Goal: Task Accomplishment & Management: Use online tool/utility

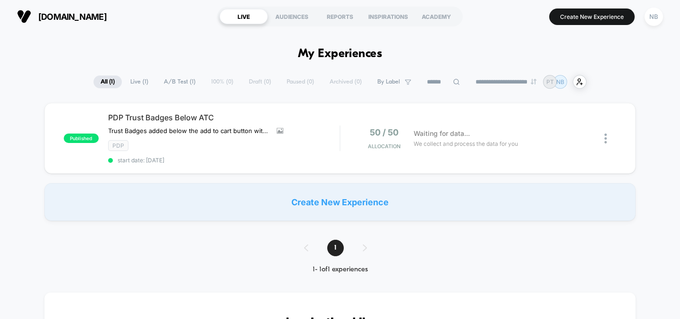
type input "***"
click at [602, 141] on div at bounding box center [602, 139] width 30 height 22
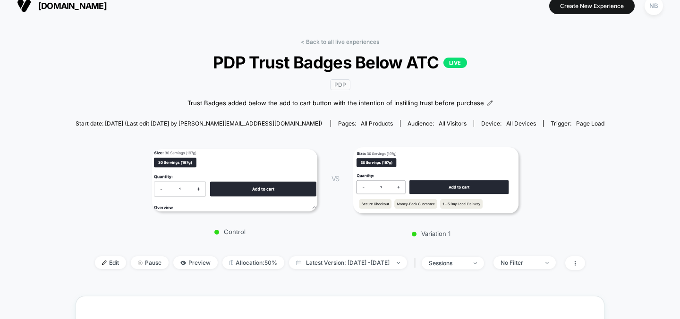
scroll to position [14, 0]
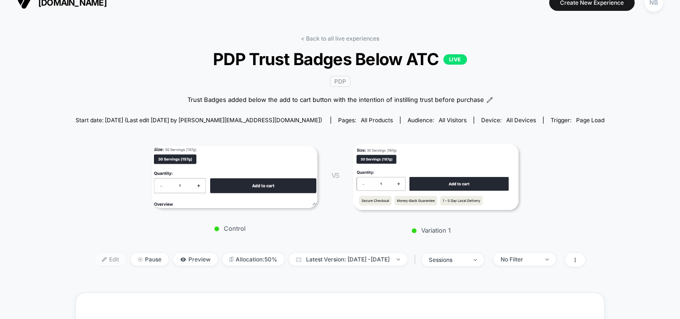
click at [98, 256] on span "Edit" at bounding box center [110, 259] width 31 height 13
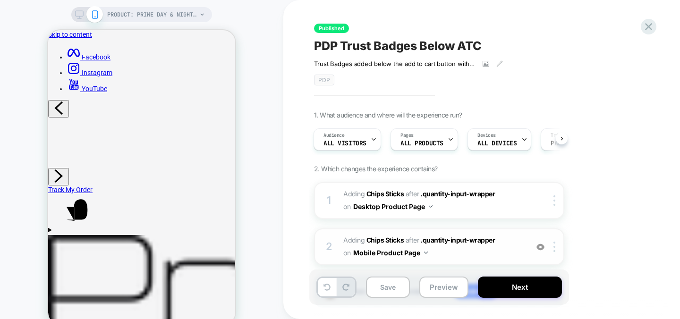
click at [454, 250] on span "#_loomi_addon_1756816416270 Adding Chips Sticks AFTER .quantity-input-wrapper .…" at bounding box center [433, 247] width 180 height 26
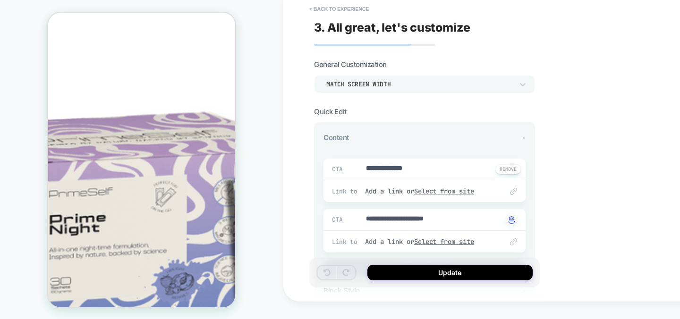
scroll to position [355, 0]
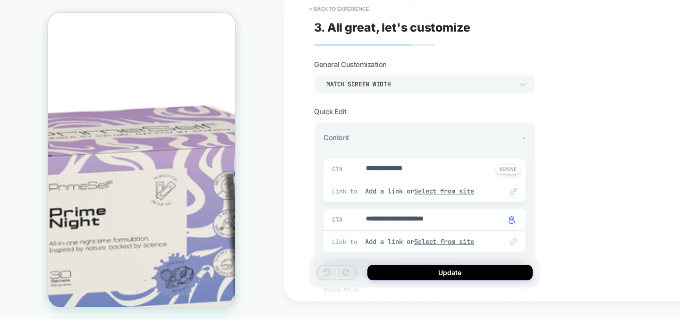
click at [363, 164] on div at bounding box center [354, 169] width 21 height 13
type textarea "*"
type textarea "**********"
type textarea "*"
type textarea "**********"
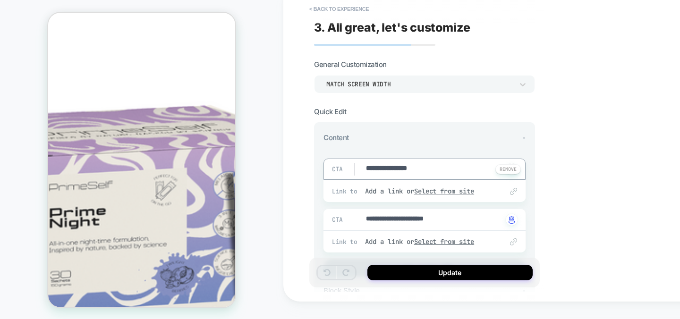
type textarea "*"
type textarea "**********"
type textarea "*"
type textarea "**********"
type textarea "*"
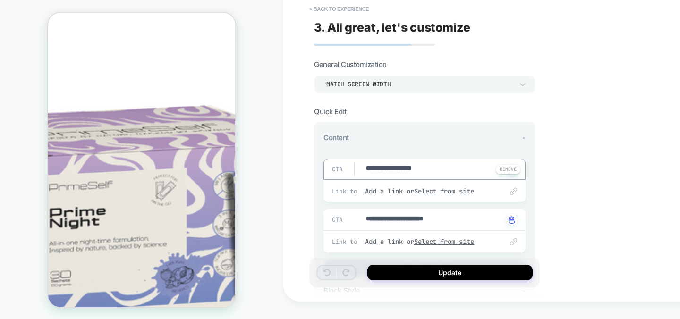
type textarea "**********"
type textarea "*"
type textarea "**********"
type textarea "*"
type textarea "**********"
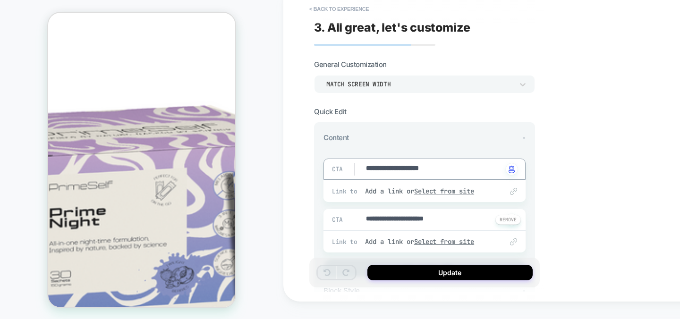
type textarea "*"
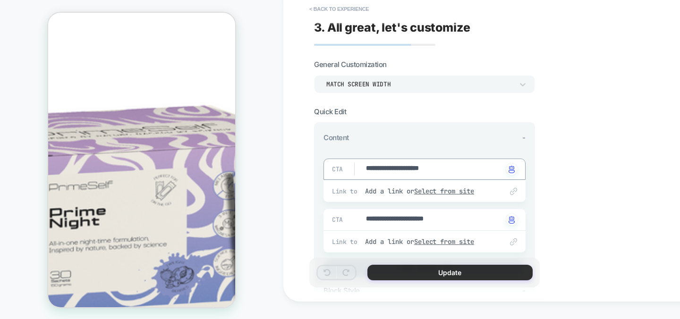
type textarea "**********"
click at [434, 271] on button "Update" at bounding box center [449, 273] width 165 height 16
type textarea "*"
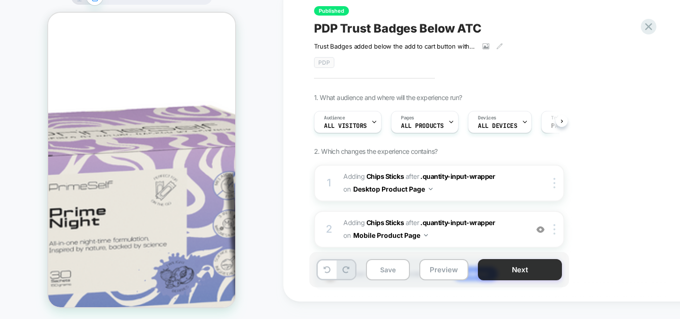
scroll to position [0, 0]
click at [518, 268] on button "Next" at bounding box center [520, 269] width 84 height 21
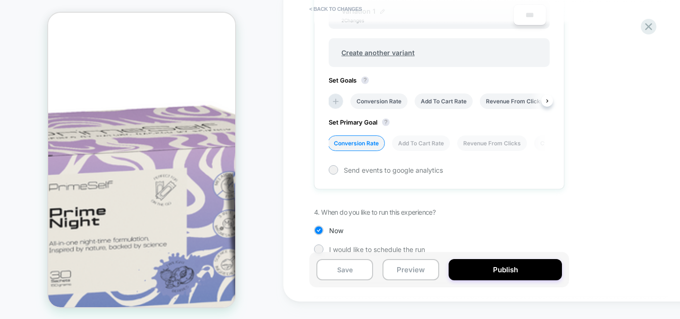
scroll to position [379, 0]
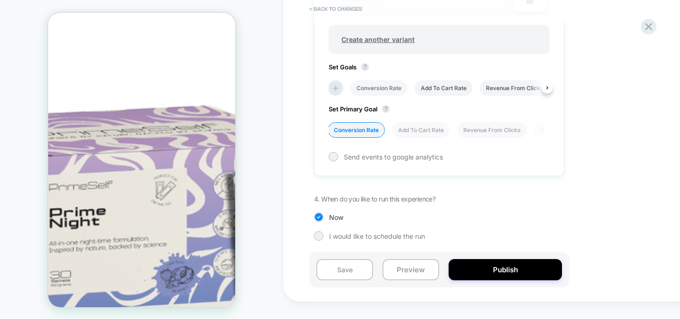
click at [392, 85] on li "Conversion Rate" at bounding box center [378, 88] width 57 height 16
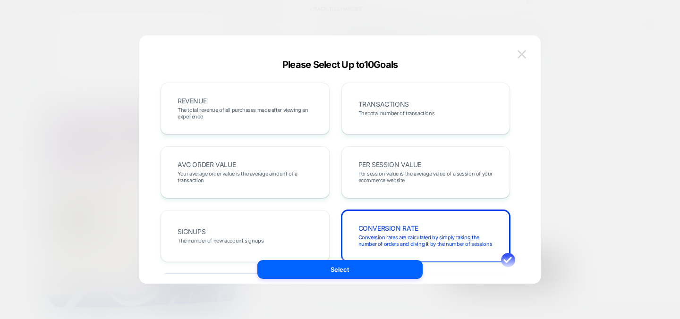
click at [523, 52] on img at bounding box center [522, 54] width 9 height 8
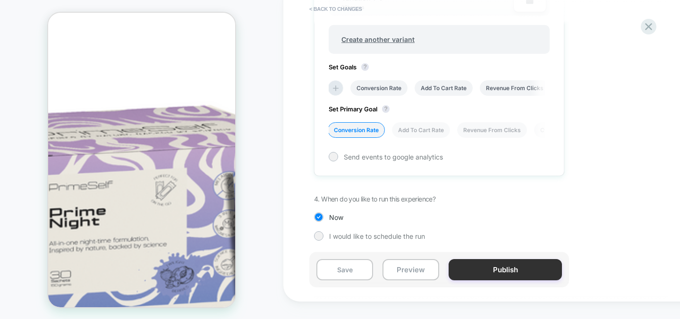
click at [495, 267] on button "Publish" at bounding box center [505, 269] width 113 height 21
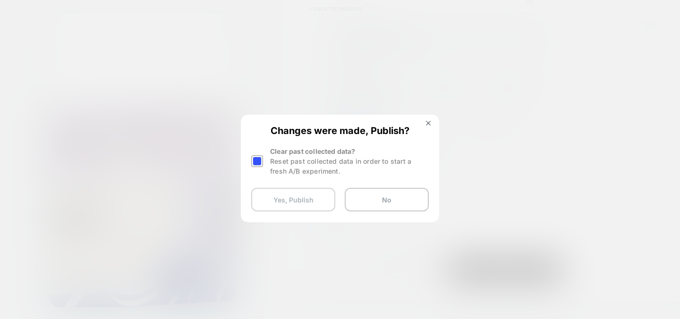
click at [303, 201] on button "Yes, Publish" at bounding box center [293, 200] width 84 height 24
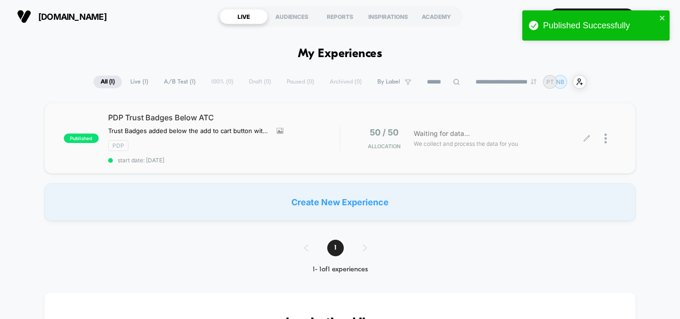
click at [441, 141] on span "We collect and process the data for you" at bounding box center [466, 143] width 104 height 9
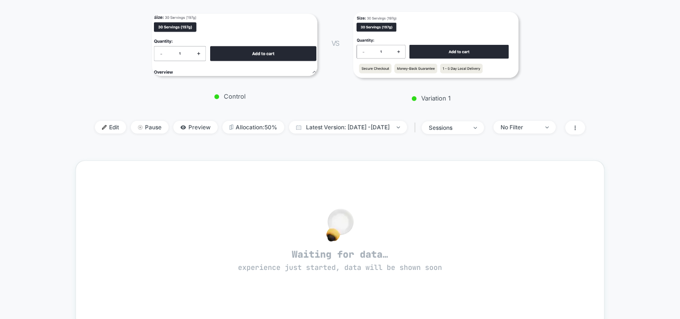
scroll to position [148, 0]
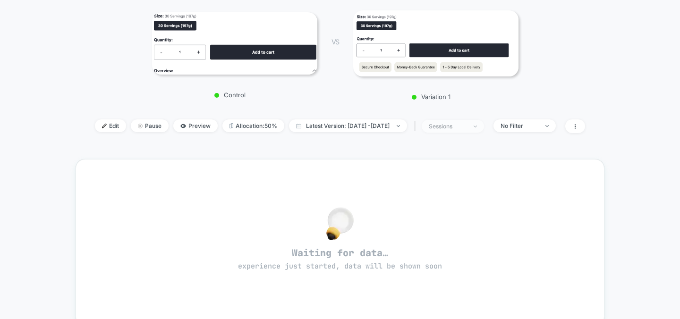
click at [467, 129] on div "sessions" at bounding box center [448, 126] width 38 height 7
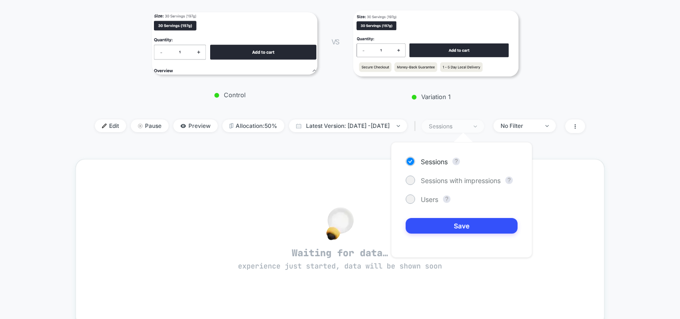
click at [467, 129] on div "sessions" at bounding box center [448, 126] width 38 height 7
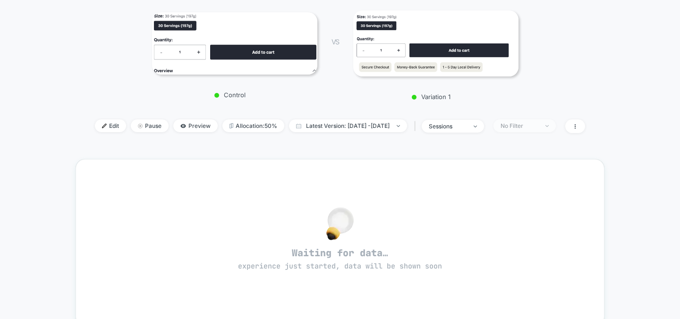
click at [530, 130] on span "No Filter" at bounding box center [525, 126] width 62 height 13
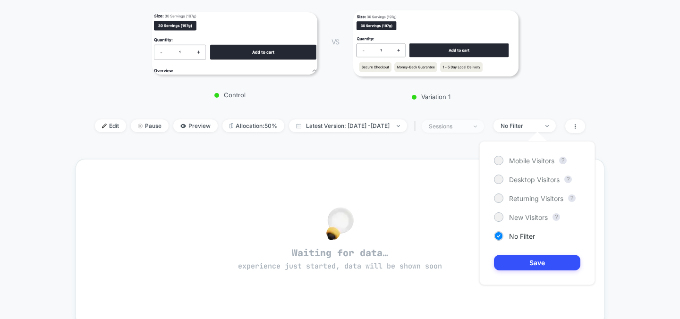
click at [468, 130] on span "sessions" at bounding box center [453, 126] width 62 height 13
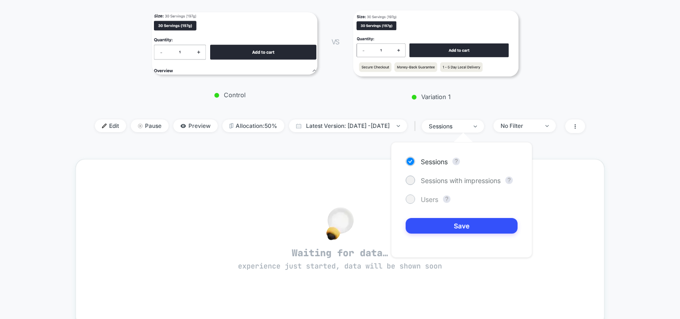
click at [411, 199] on div at bounding box center [410, 199] width 7 height 7
click at [412, 178] on div at bounding box center [410, 180] width 7 height 7
click at [413, 162] on div at bounding box center [410, 161] width 7 height 7
click at [475, 221] on button "Save" at bounding box center [462, 226] width 112 height 16
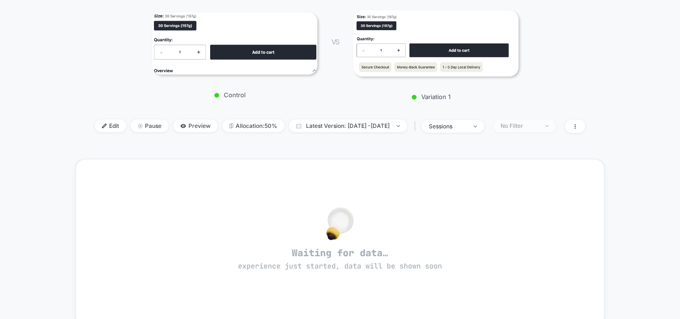
click at [536, 125] on div "No Filter" at bounding box center [520, 125] width 38 height 7
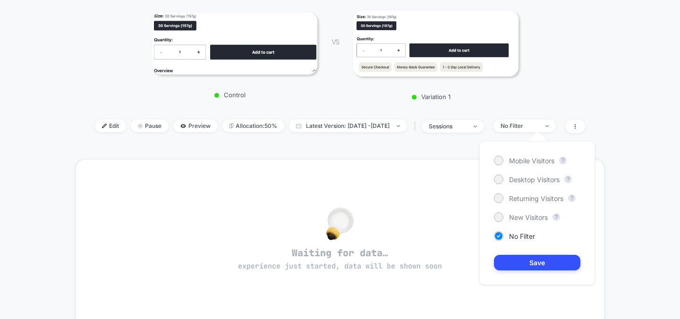
click at [632, 148] on div "< Back to all live experiences PDP Trust Badges Below ATC LIVE PDP Trust Badges…" at bounding box center [340, 203] width 680 height 636
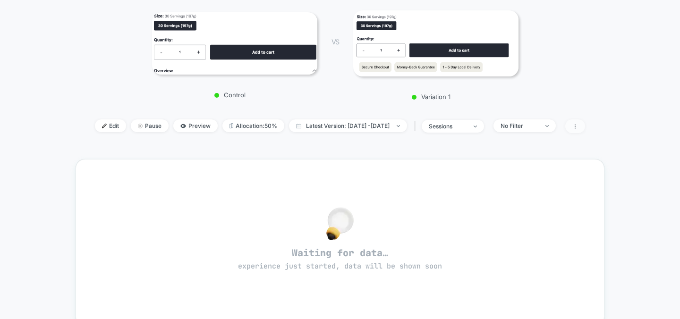
click at [585, 131] on span at bounding box center [575, 127] width 20 height 14
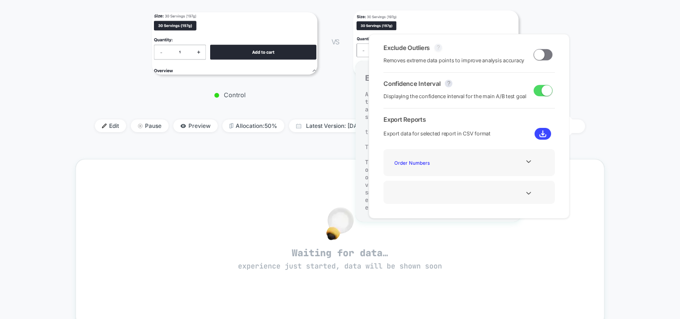
click at [439, 48] on button "?" at bounding box center [439, 48] width 8 height 8
click at [335, 162] on div "Waiting for data… experience just started, data will be shown soon" at bounding box center [340, 242] width 529 height 167
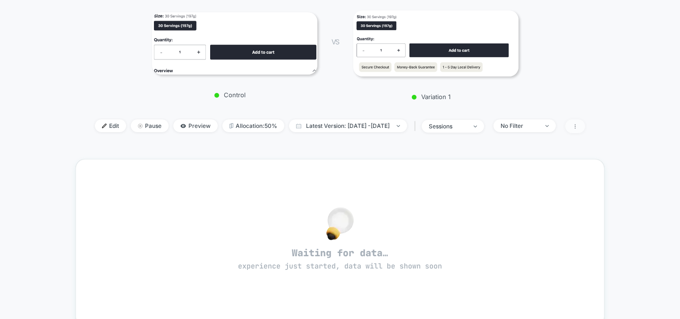
click at [585, 121] on span at bounding box center [575, 127] width 20 height 14
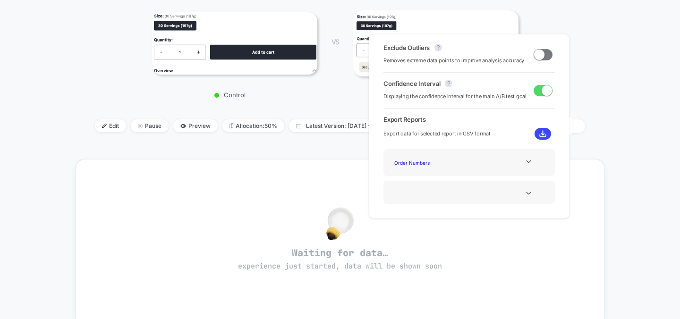
click at [632, 102] on div "< Back to all live experiences PDP Trust Badges Below ATC LIVE PDP Trust Badges…" at bounding box center [340, 203] width 680 height 636
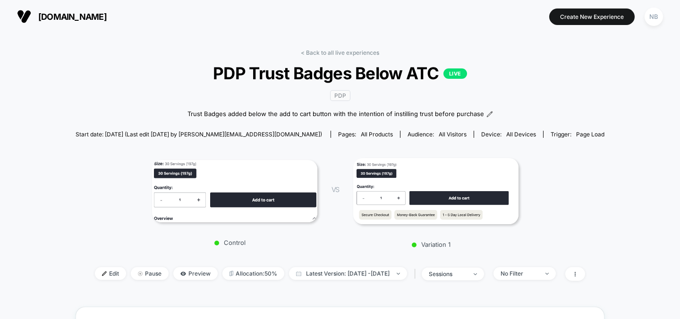
click at [499, 53] on div "< Back to all live experiences PDP Trust Badges Below ATC LIVE PDP Trust Badges…" at bounding box center [340, 171] width 529 height 244
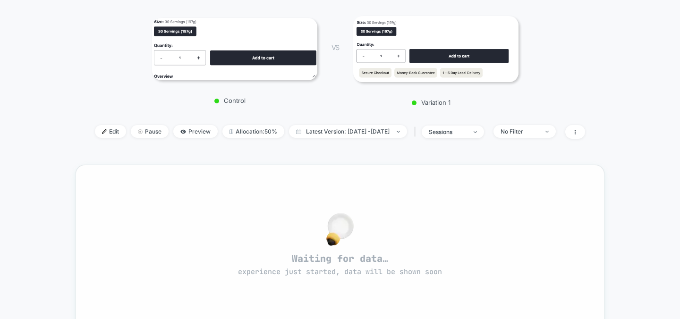
click at [316, 217] on div "Waiting for data… experience just started, data will be shown soon" at bounding box center [340, 248] width 495 height 133
click at [379, 129] on span "Latest Version: [DATE] - [DATE]" at bounding box center [348, 131] width 118 height 13
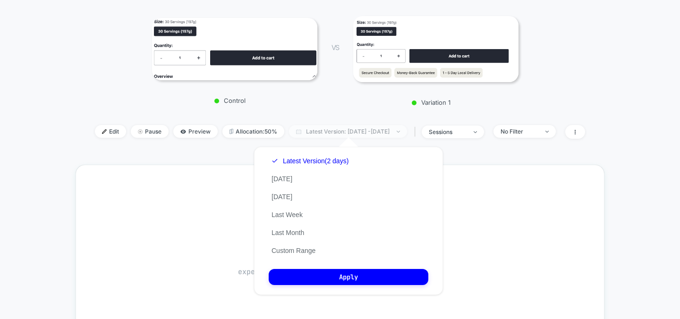
click at [379, 129] on span "Latest Version: [DATE] - [DATE]" at bounding box center [348, 131] width 118 height 13
